Goal: Transaction & Acquisition: Purchase product/service

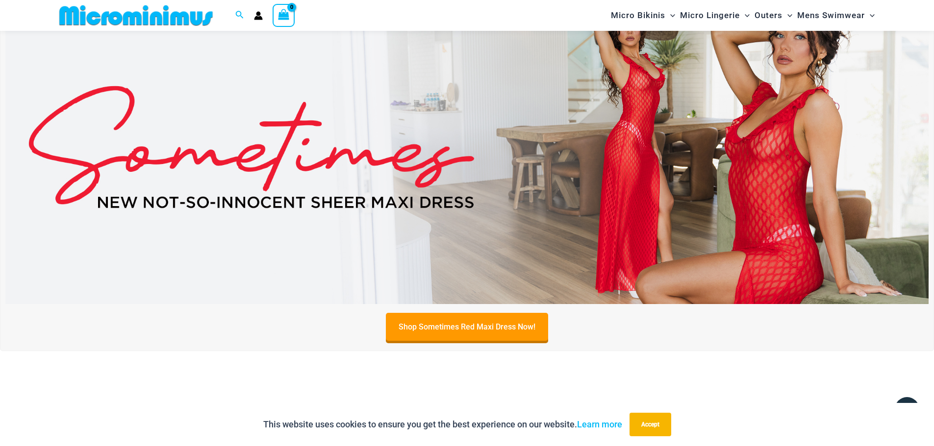
scroll to position [115, 0]
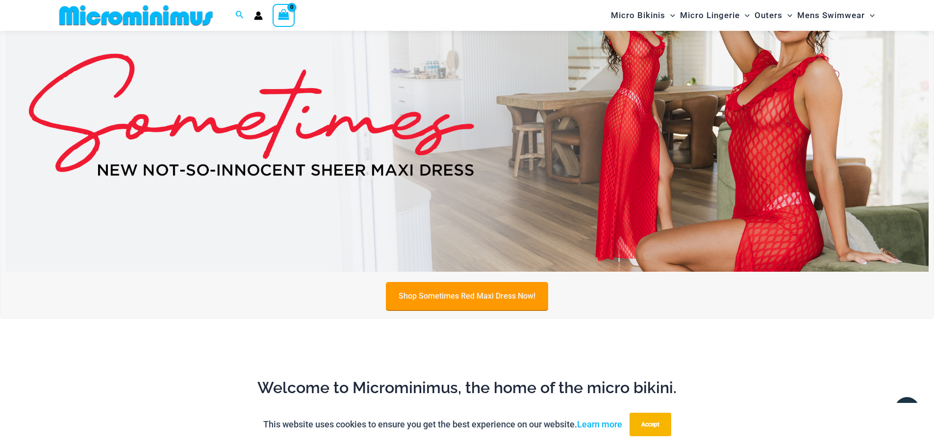
click at [439, 298] on link "Shop Sometimes Red Maxi Dress Now!" at bounding box center [467, 296] width 162 height 28
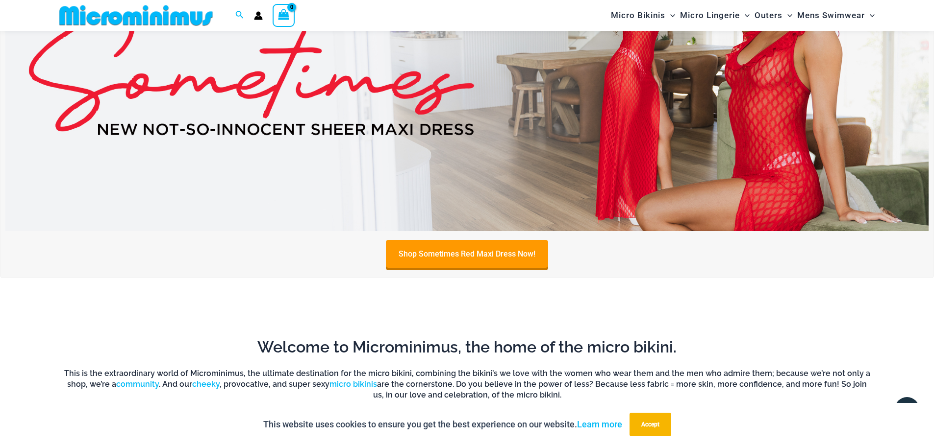
scroll to position [0, 0]
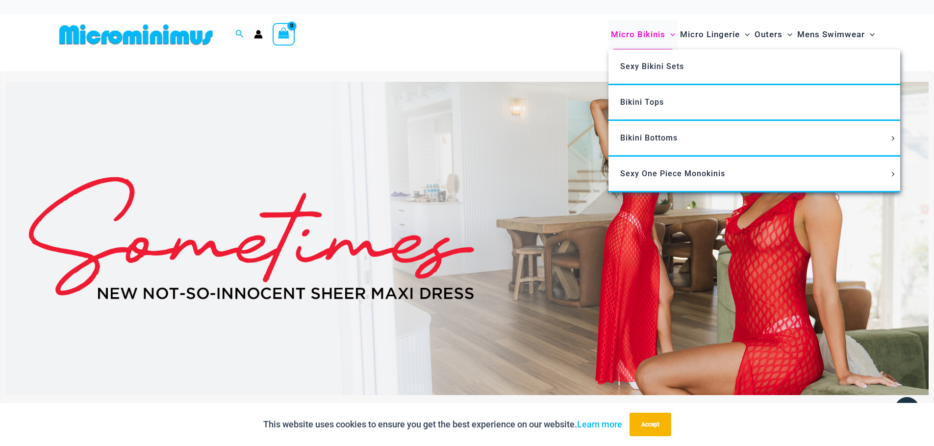
click at [652, 36] on span "Micro Bikinis" at bounding box center [638, 34] width 54 height 25
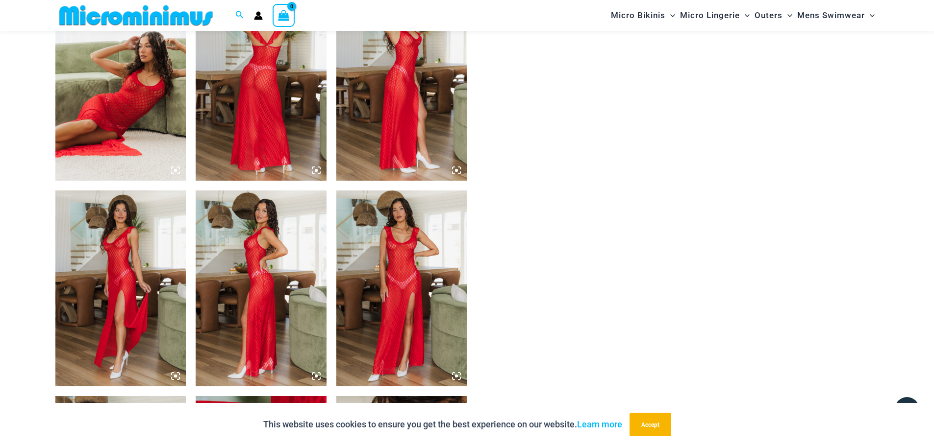
scroll to position [727, 0]
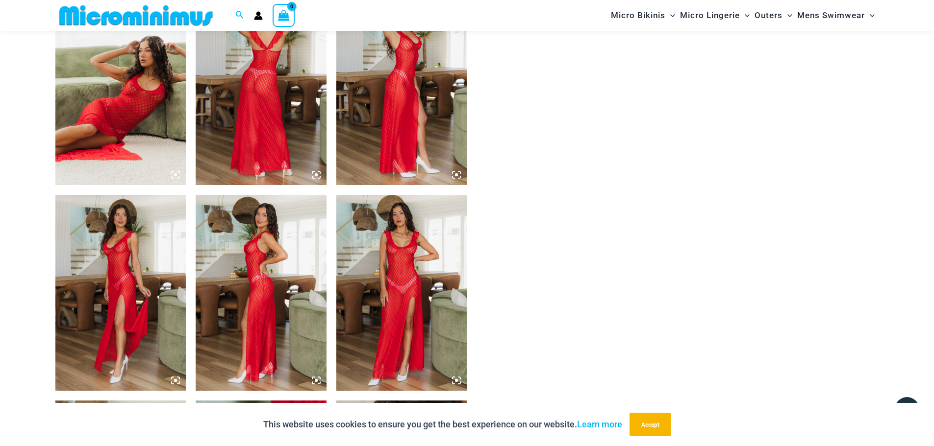
click at [122, 112] on img at bounding box center [120, 87] width 131 height 196
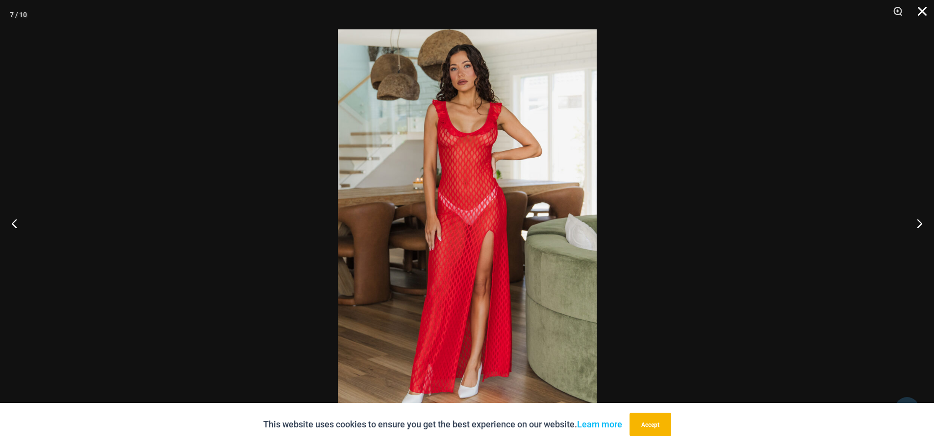
click at [916, 9] on button "Close" at bounding box center [918, 14] width 25 height 29
